Goal: Information Seeking & Learning: Learn about a topic

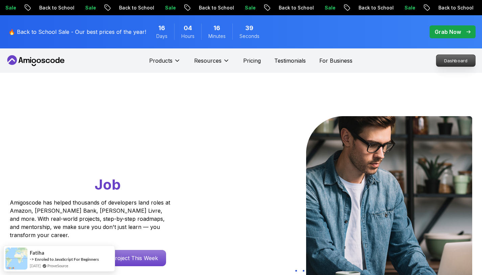
click at [445, 58] on p "Dashboard" at bounding box center [456, 61] width 39 height 12
click at [460, 62] on p "Dashboard" at bounding box center [456, 61] width 39 height 12
click at [304, 105] on div "Go From Learning to Hired: Master Java, Spring Boot & Cloud Skills That Get You…" at bounding box center [241, 239] width 474 height 333
click at [458, 56] on p "Dashboard" at bounding box center [456, 61] width 39 height 12
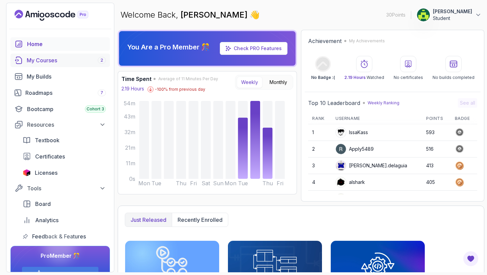
click at [53, 58] on div "My Courses 2" at bounding box center [66, 60] width 79 height 8
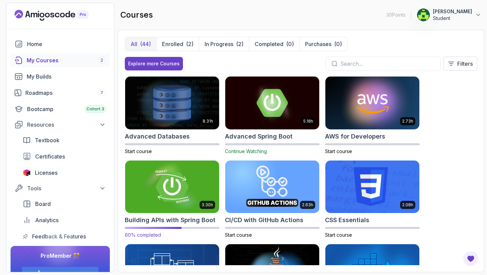
click at [195, 169] on img at bounding box center [172, 186] width 99 height 55
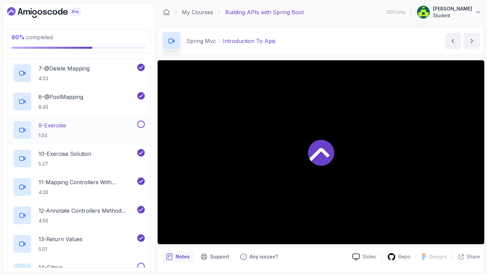
scroll to position [339, 0]
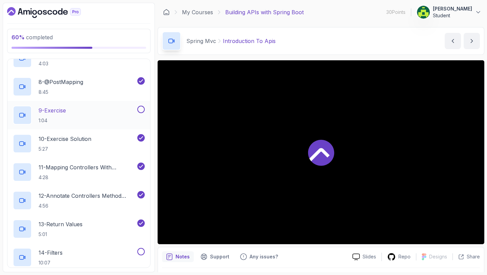
click at [142, 109] on button at bounding box center [140, 109] width 7 height 7
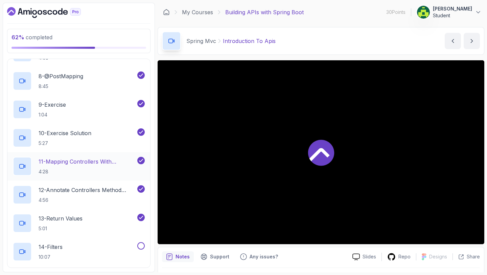
scroll to position [375, 0]
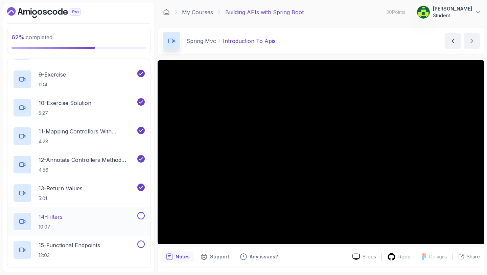
click at [117, 217] on div "14 - Filters 10:07" at bounding box center [74, 221] width 123 height 19
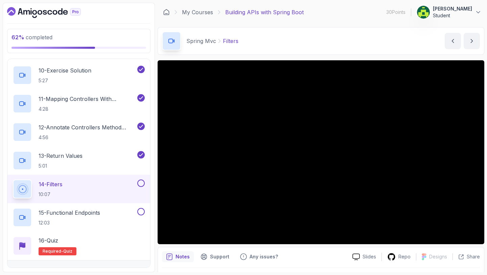
scroll to position [409, 0]
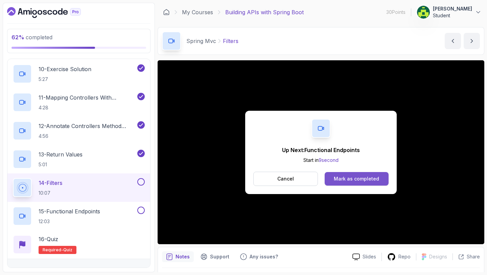
click at [338, 178] on div "Mark as completed" at bounding box center [356, 178] width 45 height 7
